Goal: Transaction & Acquisition: Purchase product/service

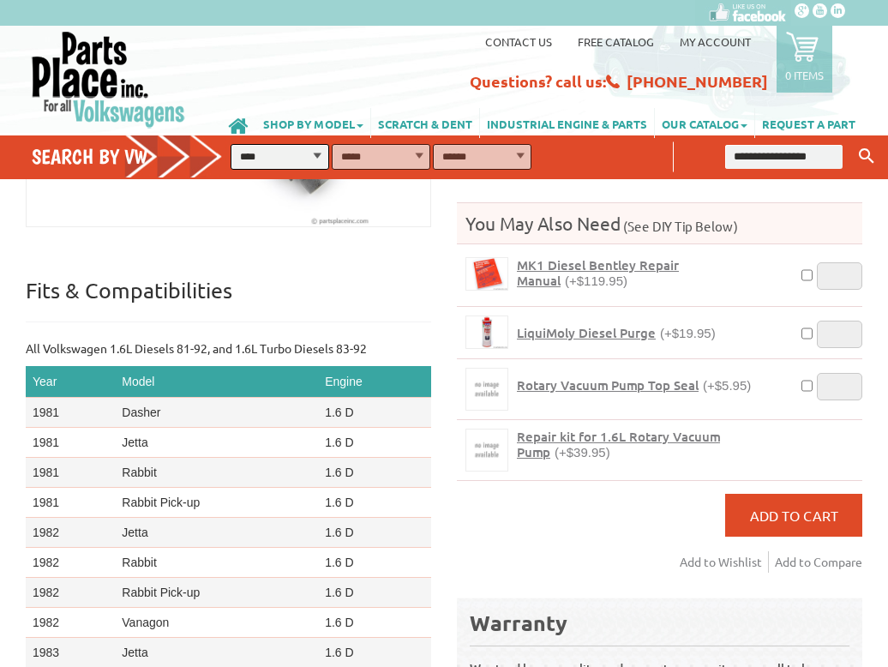
scroll to position [343, 0]
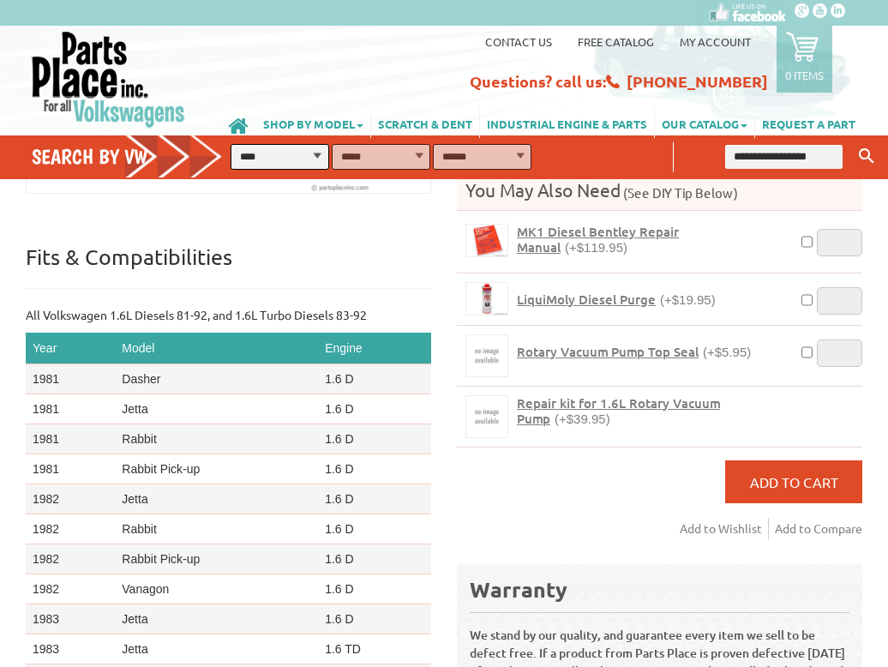
click at [558, 394] on span "Repair kit for 1.6L Rotary Vacuum Pump" at bounding box center [618, 410] width 203 height 33
